Goal: Task Accomplishment & Management: Complete application form

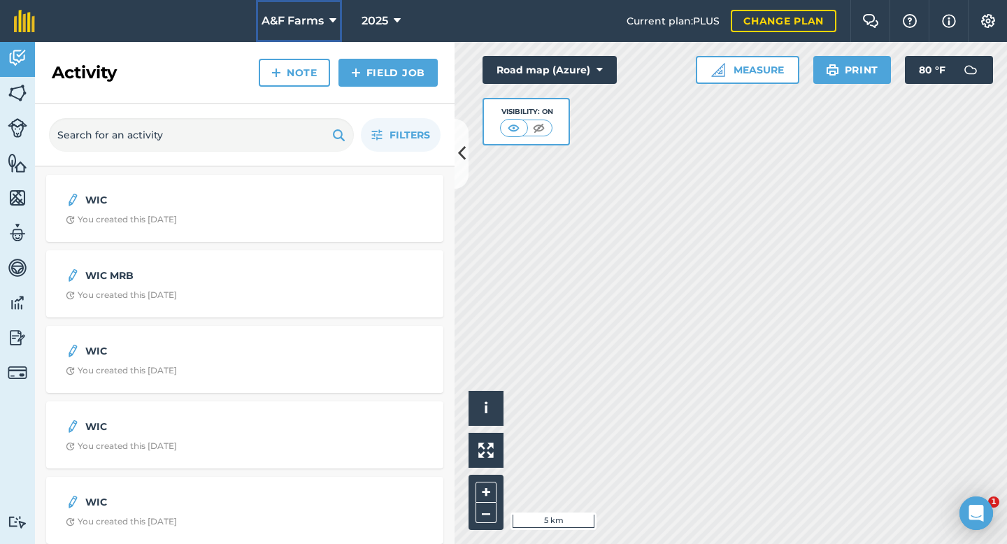
click at [311, 17] on span "A&F Farms" at bounding box center [293, 21] width 62 height 17
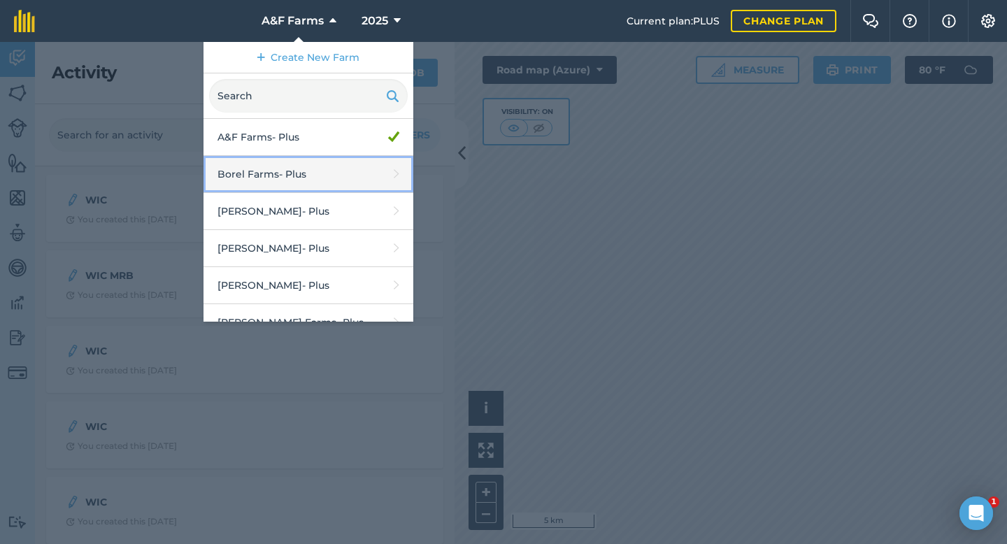
click at [260, 169] on link "Borel Farms - Plus" at bounding box center [309, 174] width 210 height 37
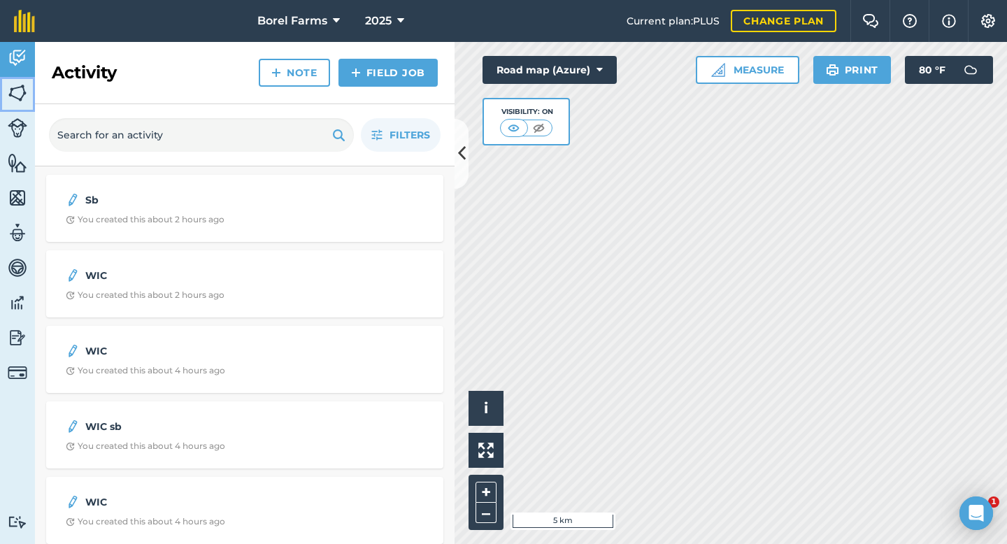
click at [20, 94] on img at bounding box center [18, 93] width 20 height 21
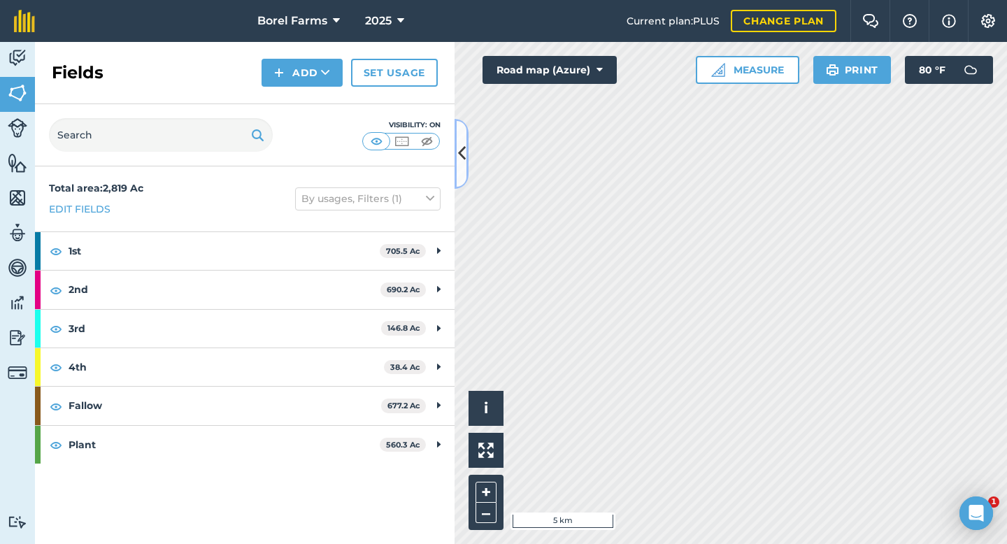
click at [461, 148] on icon at bounding box center [462, 153] width 8 height 24
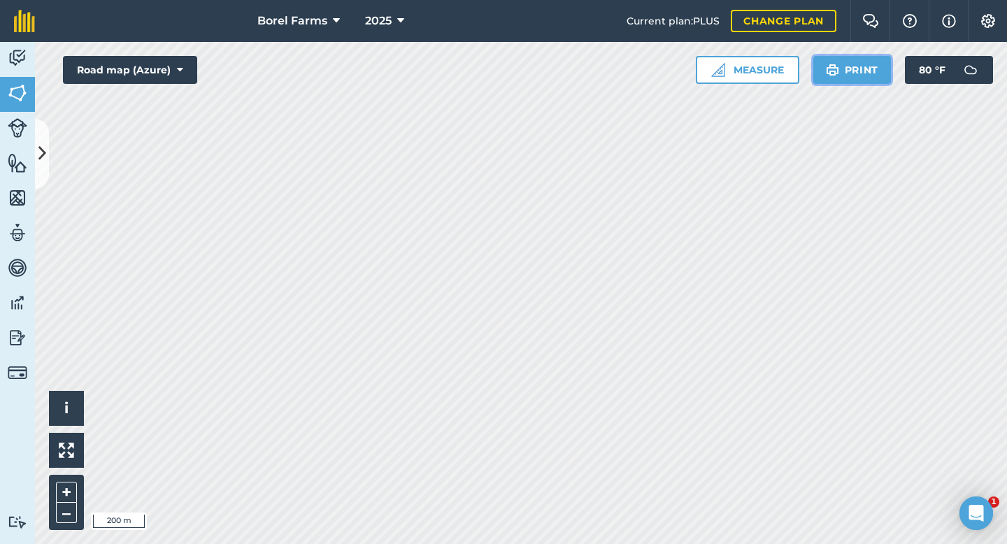
click at [871, 66] on button "Print" at bounding box center [853, 70] width 78 height 28
click at [870, 68] on button "Print" at bounding box center [853, 70] width 78 height 28
click at [846, 68] on button "Print" at bounding box center [853, 70] width 78 height 28
click at [880, 69] on button "Print" at bounding box center [853, 70] width 78 height 28
click at [848, 58] on button "Print" at bounding box center [853, 70] width 78 height 28
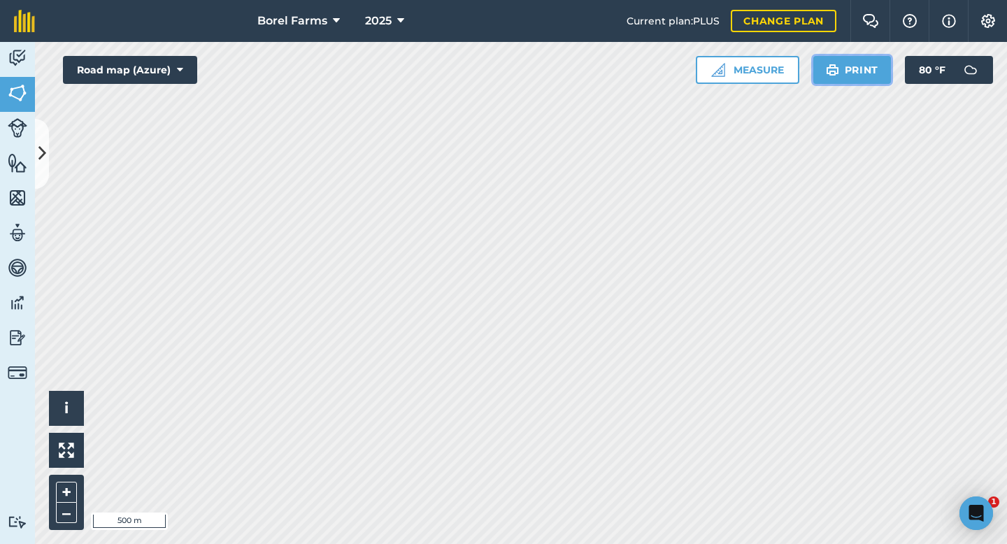
click at [861, 76] on button "Print" at bounding box center [853, 70] width 78 height 28
click at [840, 65] on button "Print" at bounding box center [853, 70] width 78 height 28
click at [20, 57] on img at bounding box center [18, 58] width 20 height 21
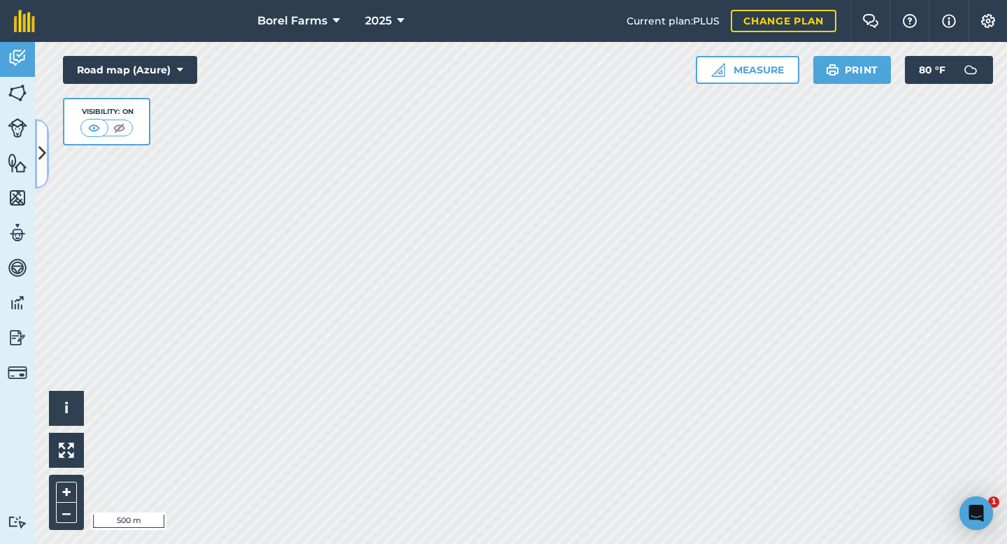
click at [40, 141] on button at bounding box center [42, 154] width 14 height 70
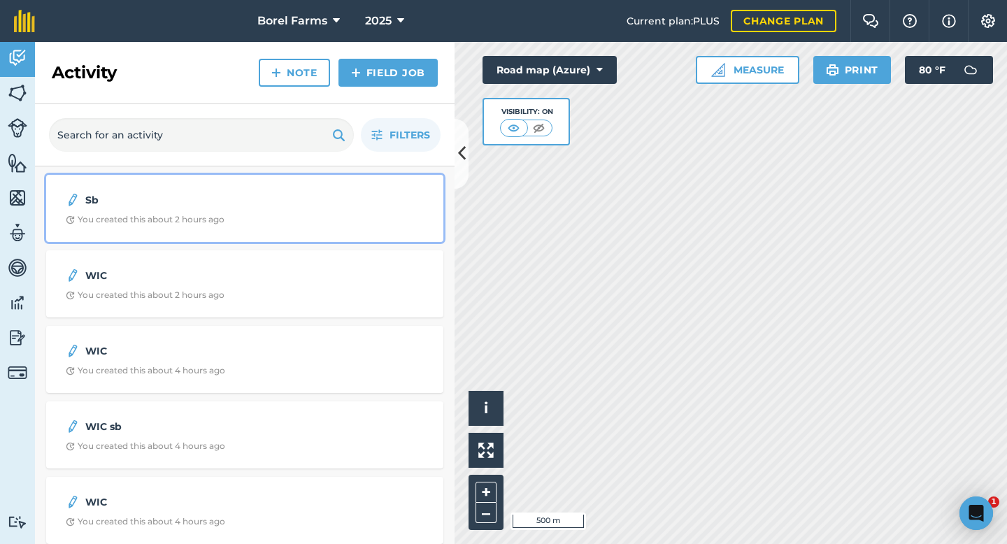
click at [299, 213] on div "Sb You created this about 2 hours ago" at bounding box center [245, 208] width 381 height 50
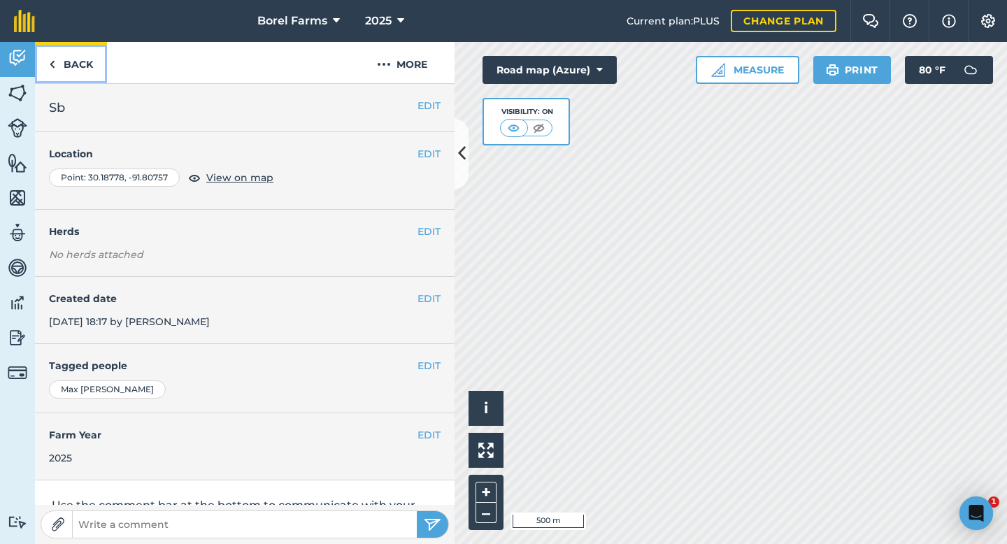
click at [73, 66] on link "Back" at bounding box center [71, 62] width 72 height 41
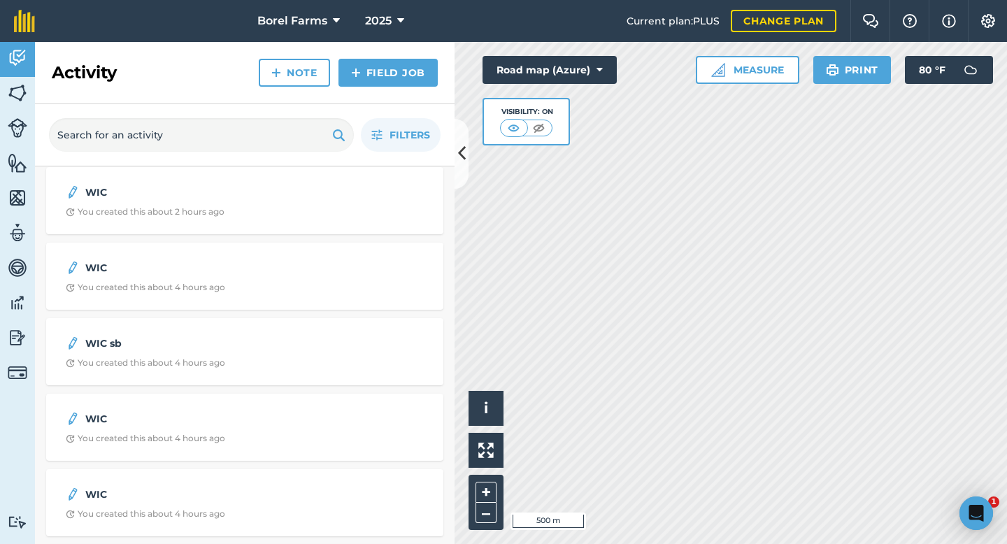
scroll to position [84, 0]
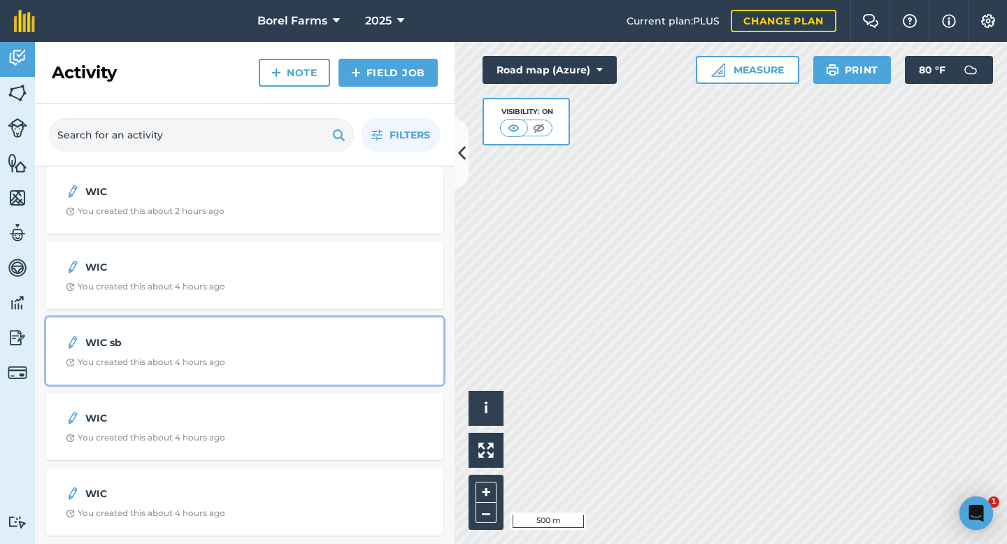
click at [213, 354] on div "WIC sb You created this about 4 hours ago" at bounding box center [245, 351] width 381 height 50
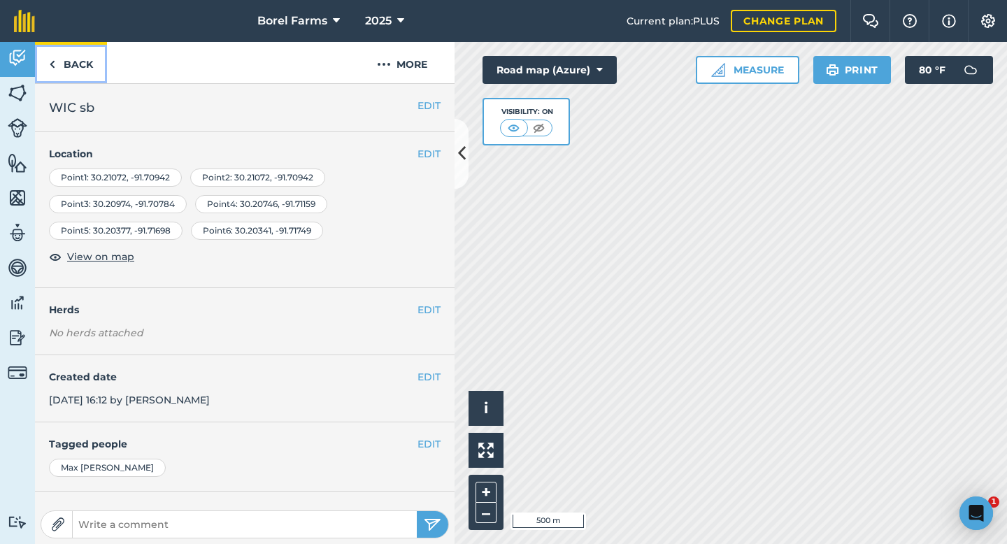
click at [66, 59] on link "Back" at bounding box center [71, 62] width 72 height 41
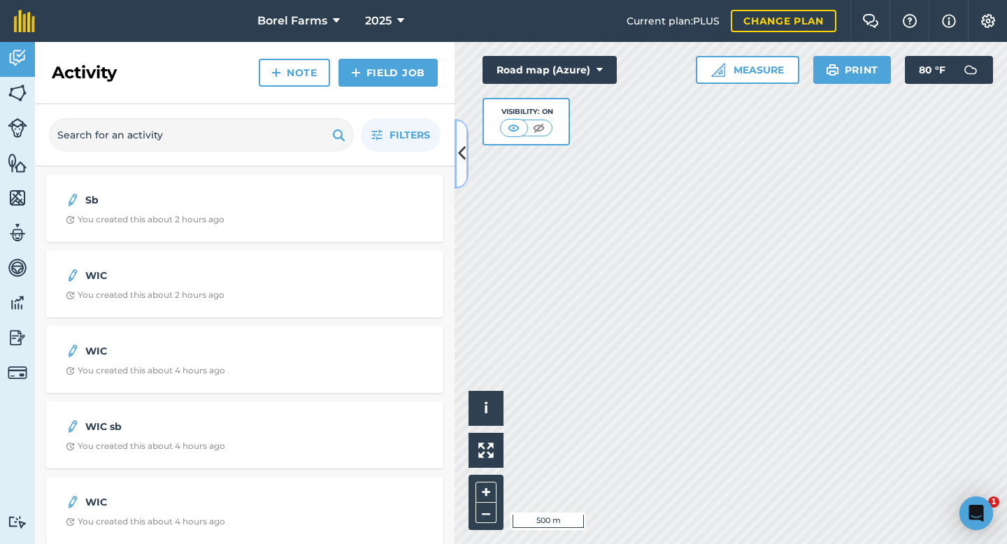
click at [460, 152] on icon at bounding box center [462, 153] width 8 height 24
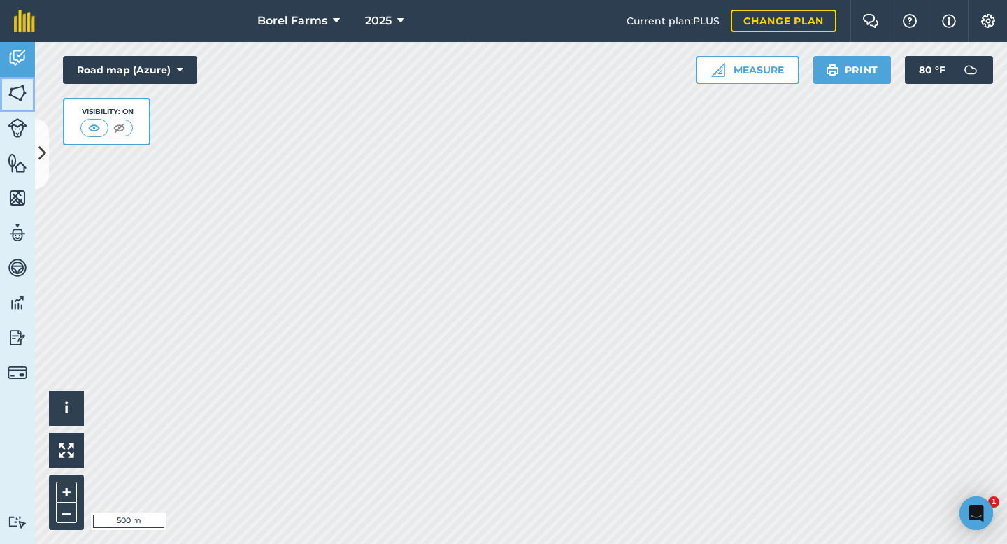
click at [5, 90] on link "Fields" at bounding box center [17, 94] width 35 height 35
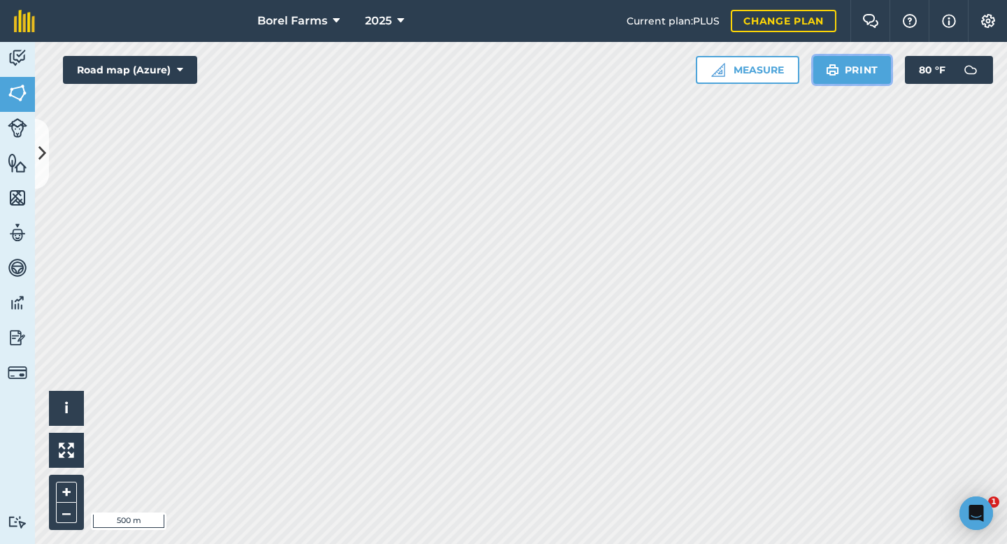
click at [856, 66] on button "Print" at bounding box center [853, 70] width 78 height 28
click at [867, 57] on button "Print" at bounding box center [853, 70] width 78 height 28
click at [877, 67] on button "Print" at bounding box center [853, 70] width 78 height 28
click at [862, 80] on button "Print" at bounding box center [853, 70] width 78 height 28
click at [872, 74] on button "Print" at bounding box center [853, 70] width 78 height 28
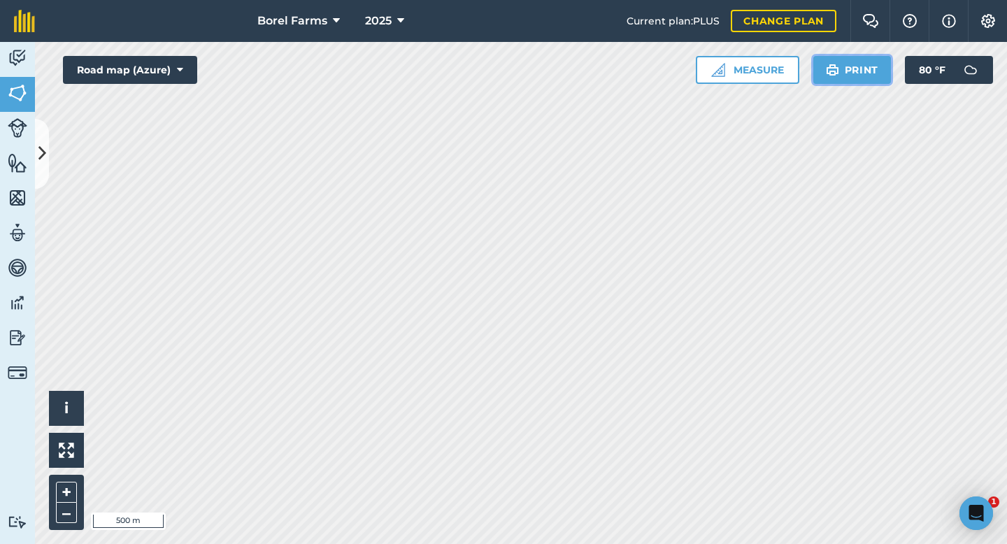
click at [865, 73] on button "Print" at bounding box center [853, 70] width 78 height 28
click at [871, 72] on button "Print" at bounding box center [853, 70] width 78 height 28
click at [853, 73] on button "Print" at bounding box center [853, 70] width 78 height 28
click at [842, 73] on button "Print" at bounding box center [853, 70] width 78 height 28
click at [851, 76] on button "Print" at bounding box center [853, 70] width 78 height 28
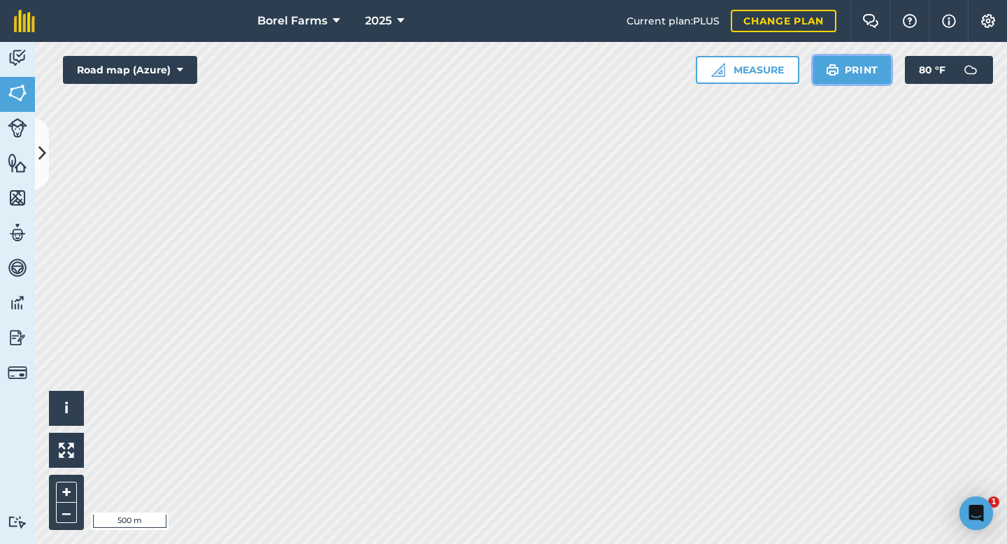
click at [851, 69] on button "Print" at bounding box center [853, 70] width 78 height 28
click at [43, 145] on icon at bounding box center [42, 153] width 8 height 24
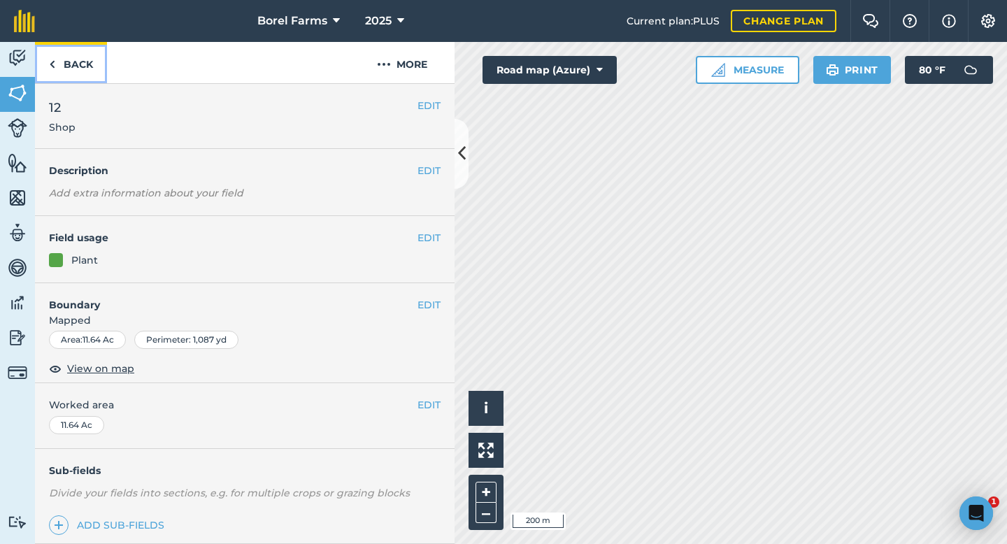
click at [76, 70] on link "Back" at bounding box center [71, 62] width 72 height 41
click at [19, 56] on img at bounding box center [18, 58] width 20 height 21
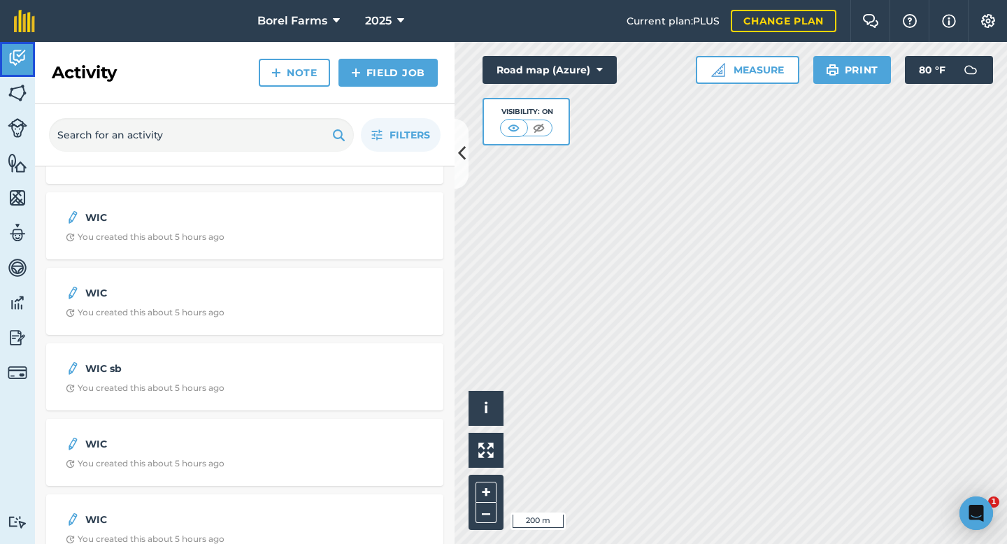
scroll to position [285, 0]
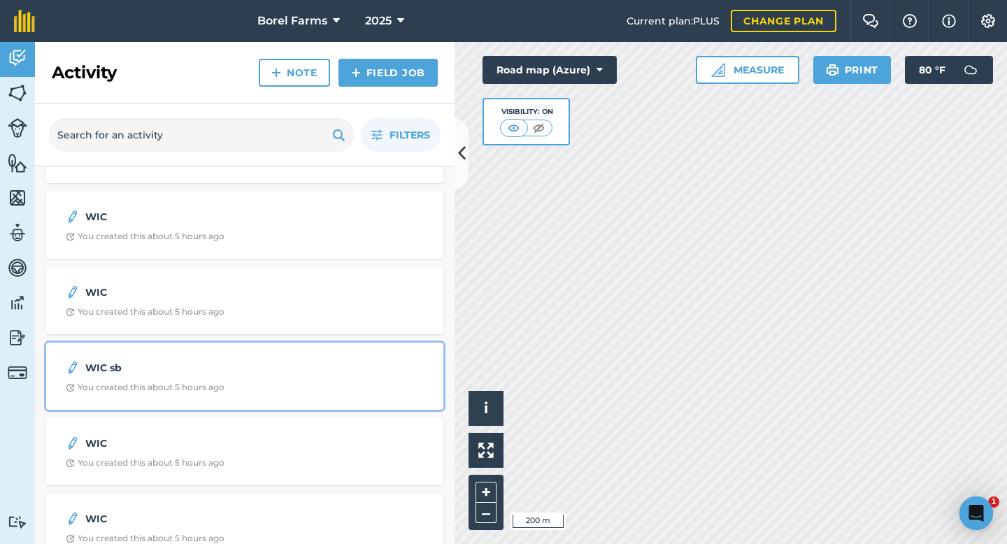
click at [246, 373] on strong "WIC sb" at bounding box center [196, 367] width 222 height 15
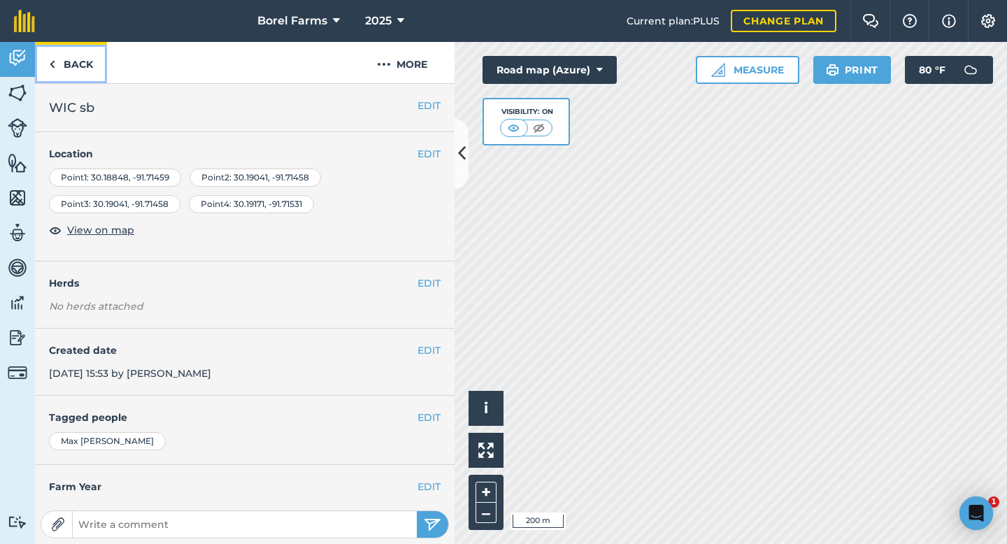
click at [73, 66] on link "Back" at bounding box center [71, 62] width 72 height 41
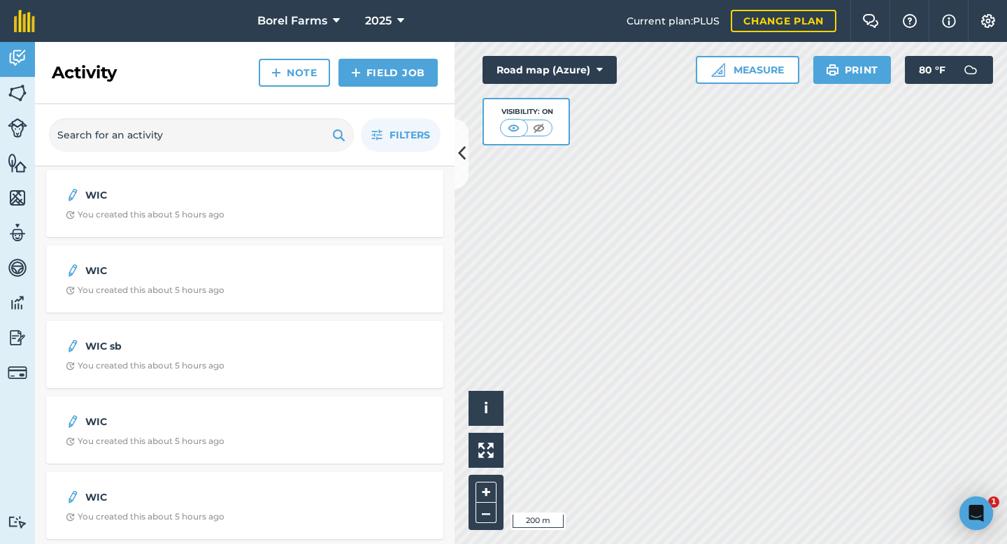
scroll to position [287, 0]
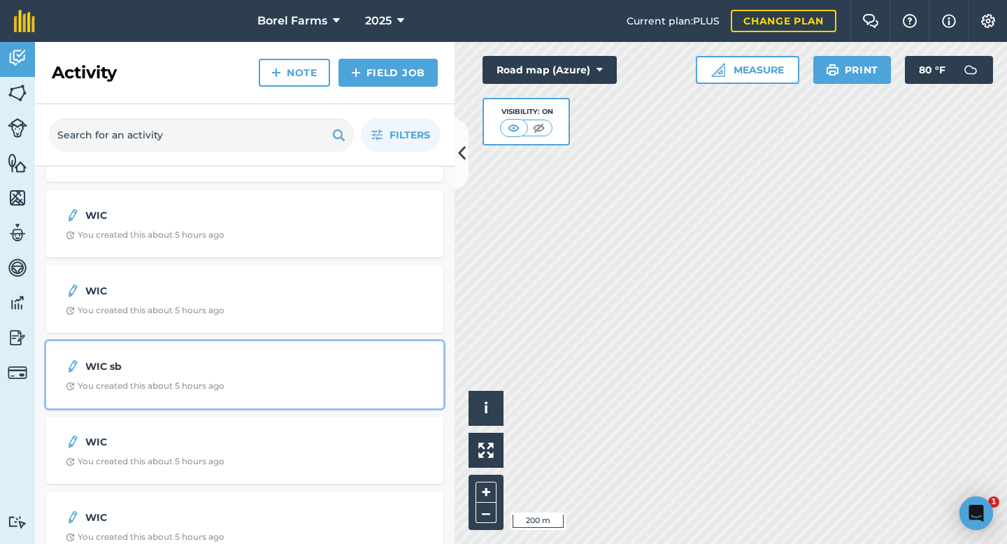
click at [236, 388] on span "You created this about 5 hours ago" at bounding box center [245, 386] width 358 height 11
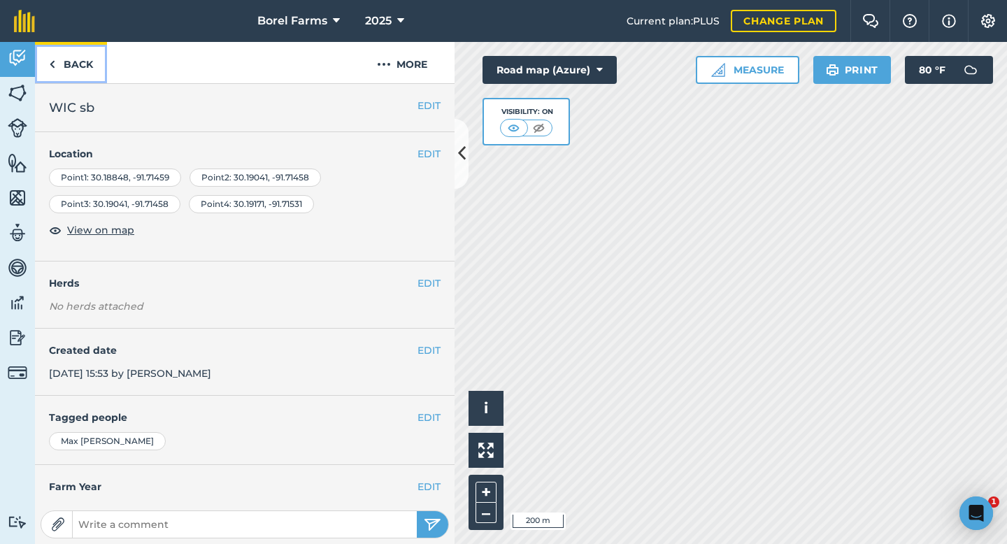
click at [76, 72] on link "Back" at bounding box center [71, 62] width 72 height 41
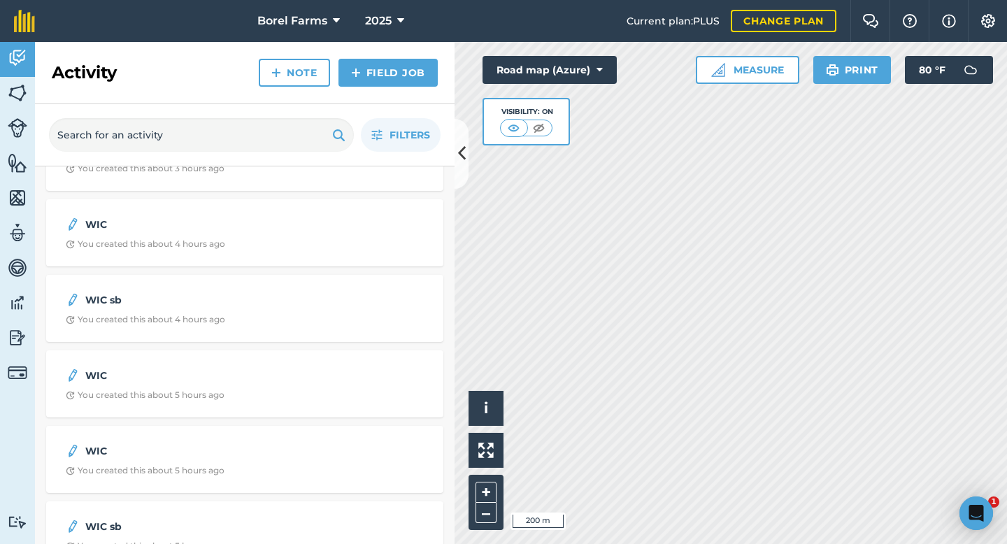
scroll to position [153, 0]
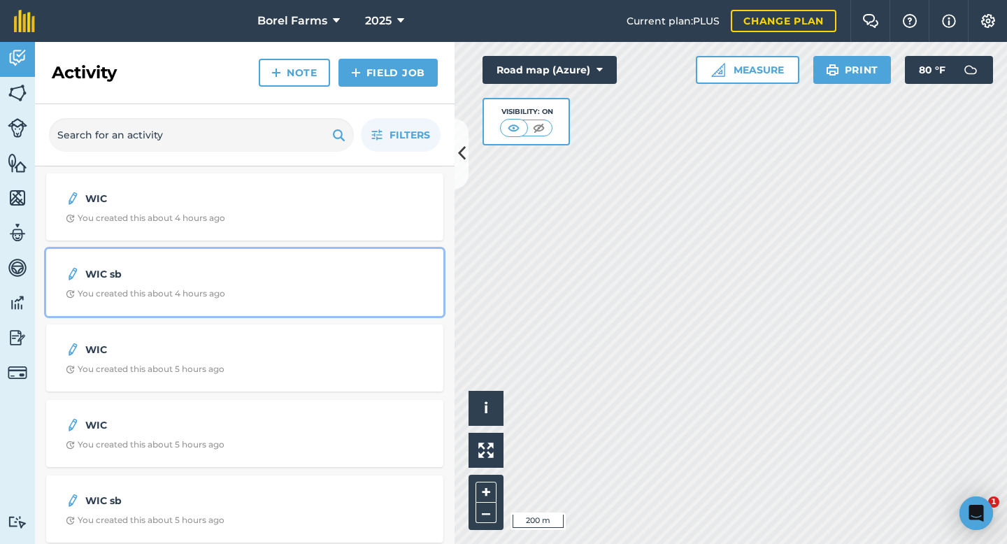
click at [212, 285] on div "WIC sb You created this about 4 hours ago" at bounding box center [245, 282] width 381 height 50
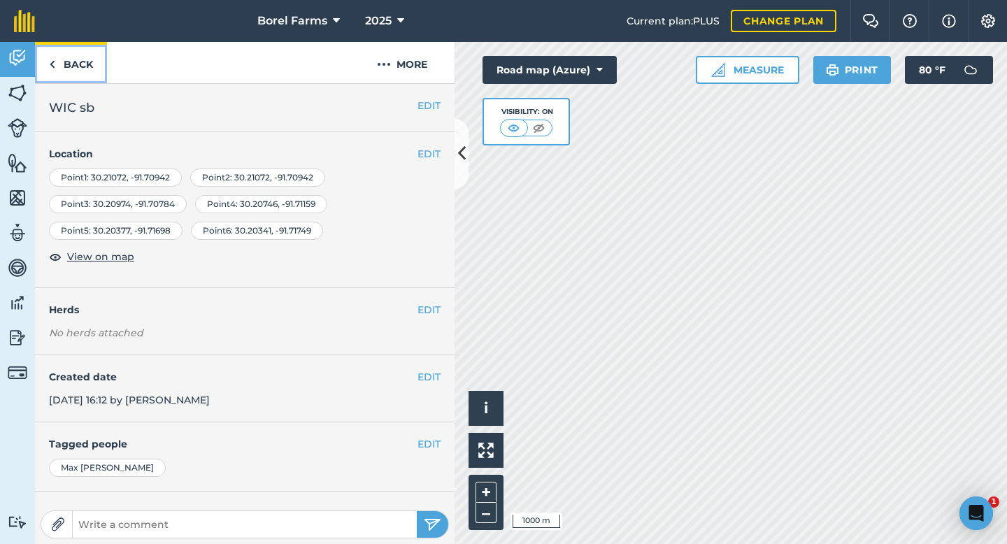
click at [69, 72] on link "Back" at bounding box center [71, 62] width 72 height 41
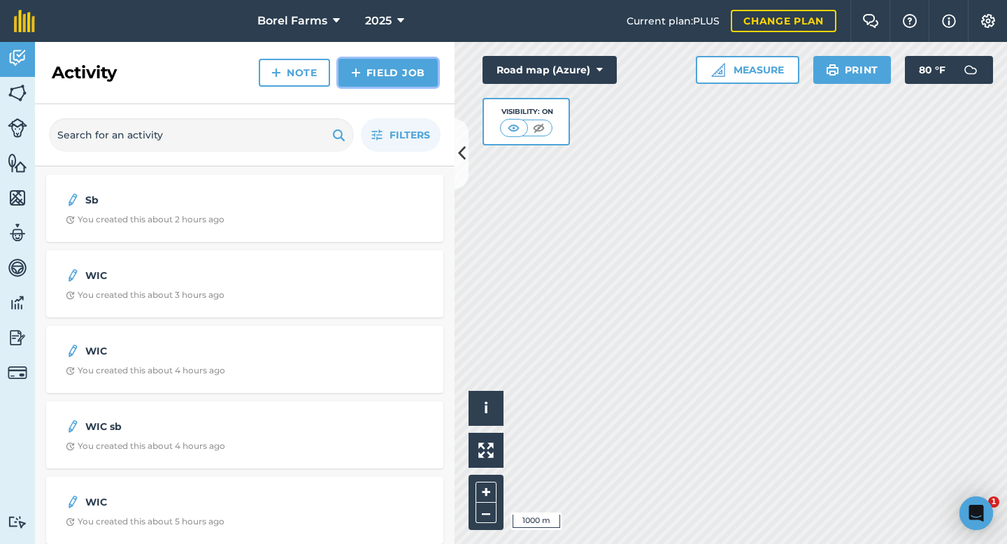
click at [374, 71] on link "Field Job" at bounding box center [388, 73] width 99 height 28
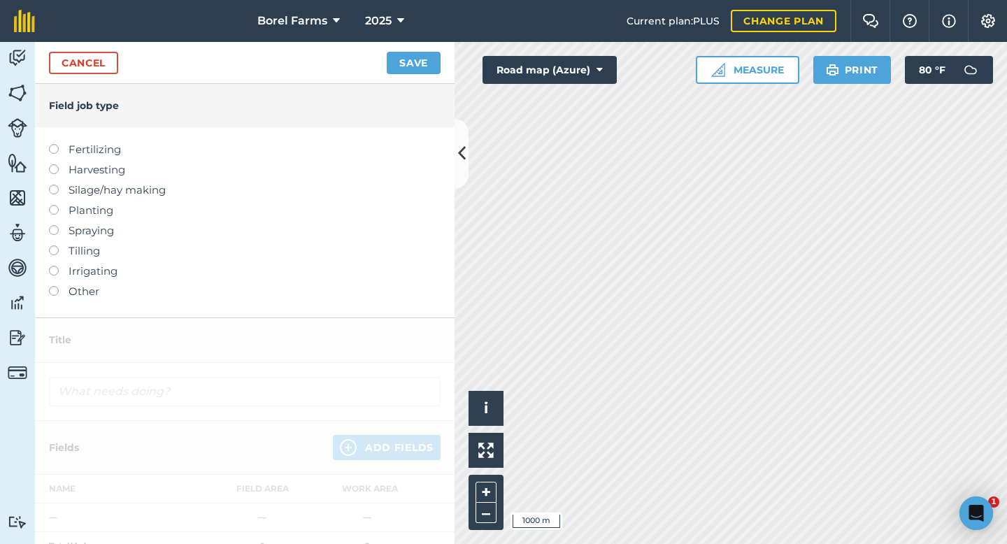
click at [81, 232] on label "Spraying" at bounding box center [245, 230] width 392 height 17
type input "Spraying"
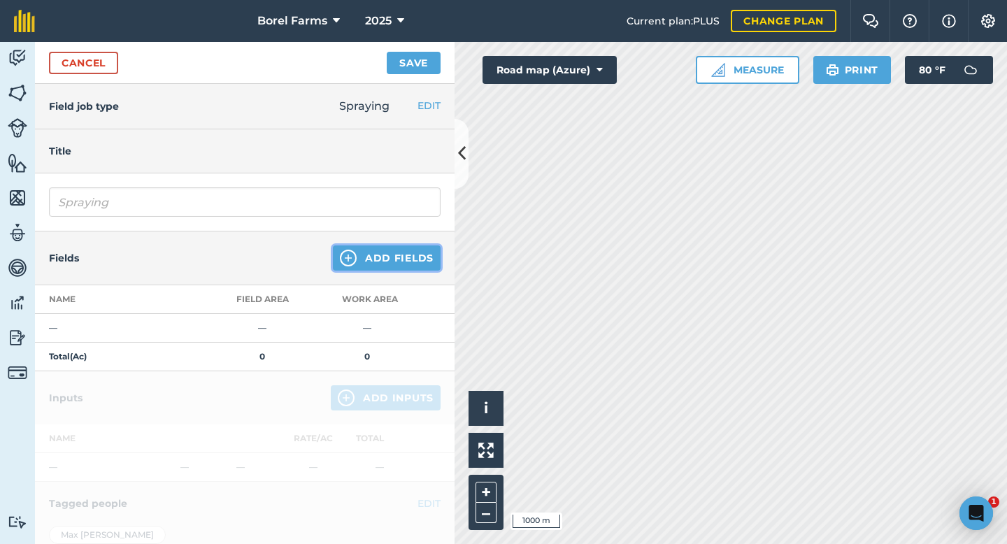
click at [406, 261] on button "Add Fields" at bounding box center [387, 258] width 108 height 25
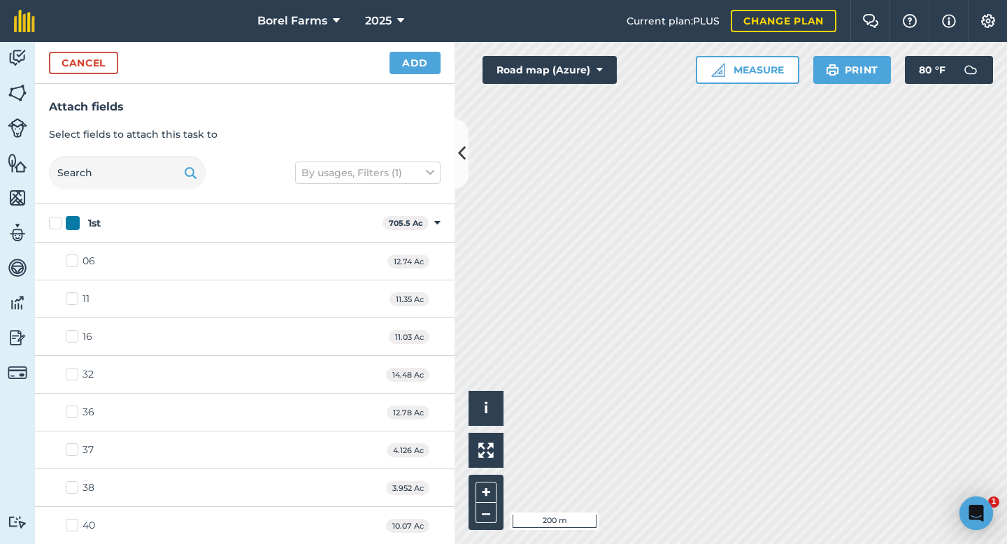
checkbox input "true"
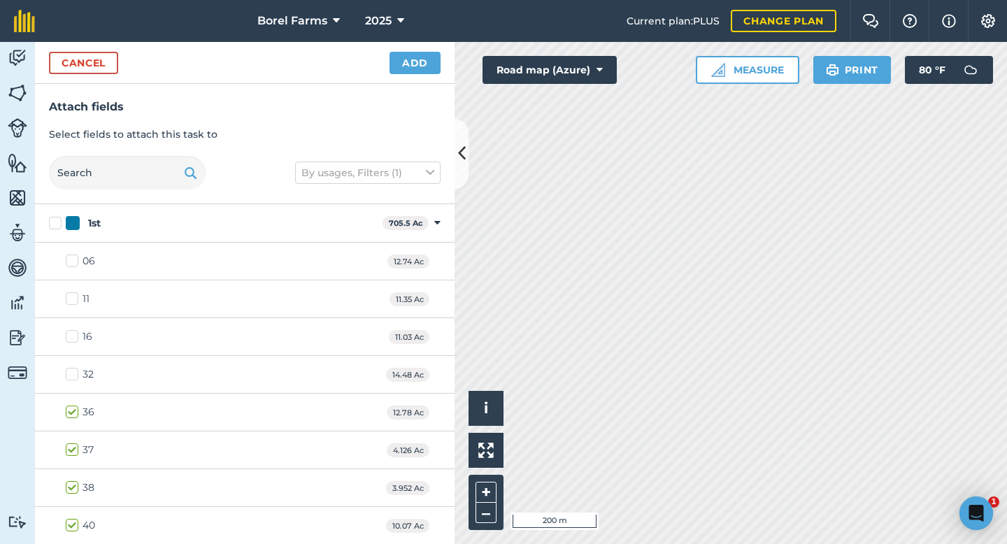
checkbox input "true"
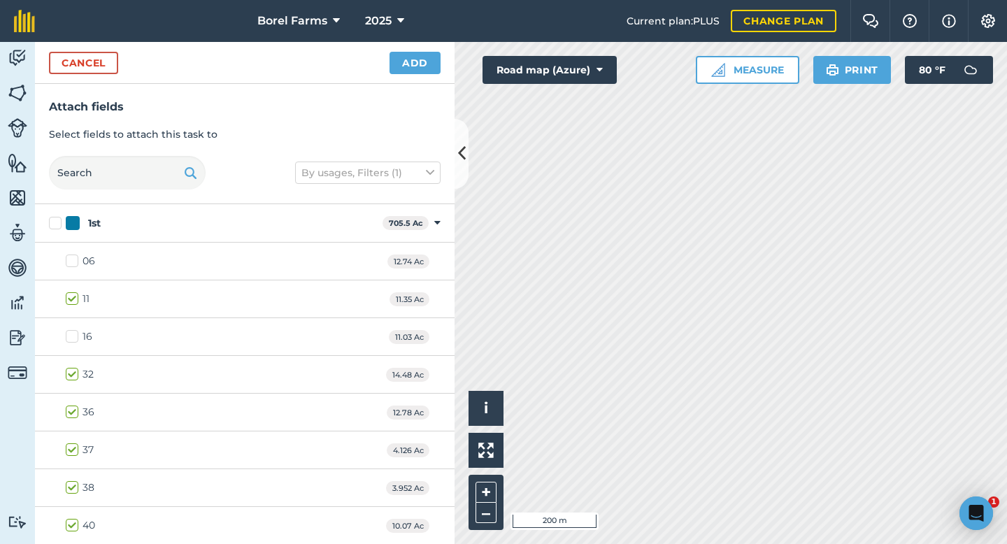
checkbox input "true"
click at [416, 60] on button "Add" at bounding box center [415, 63] width 51 height 22
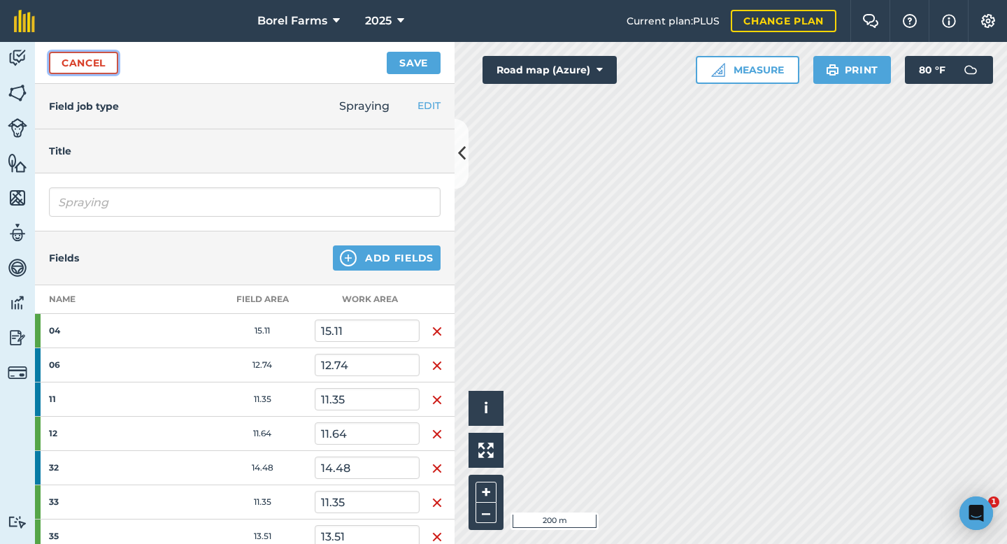
click at [95, 60] on link "Cancel" at bounding box center [83, 63] width 69 height 22
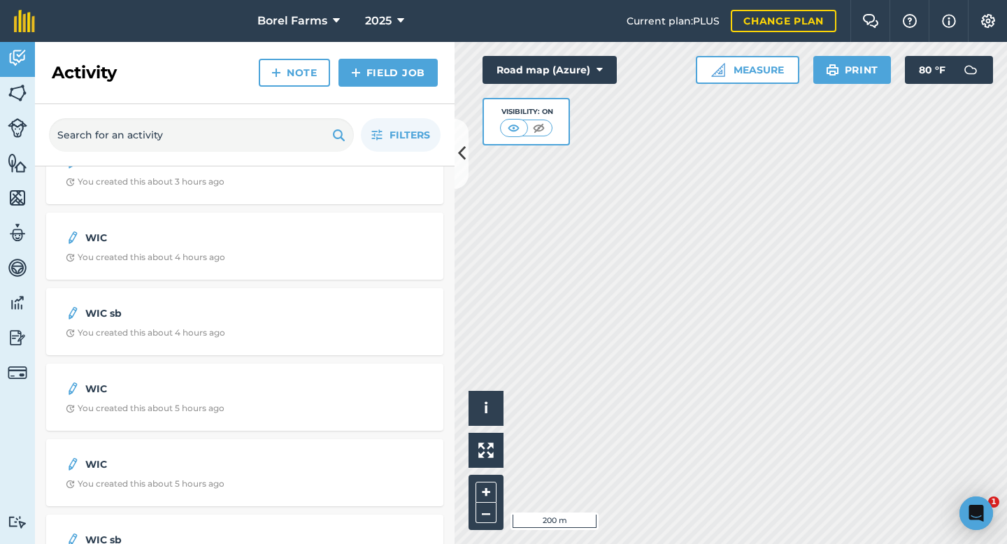
scroll to position [116, 0]
click at [458, 160] on icon at bounding box center [462, 153] width 8 height 24
